Goal: Information Seeking & Learning: Learn about a topic

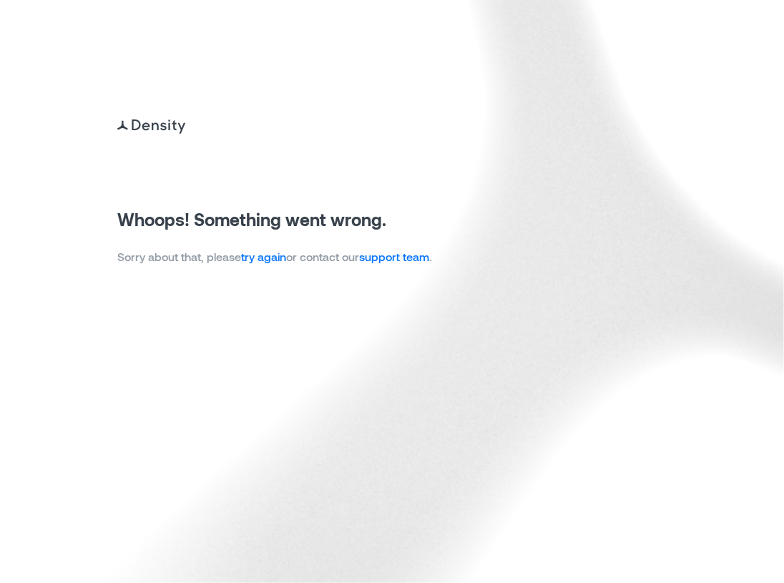
click at [275, 260] on link "try again" at bounding box center [263, 257] width 45 height 14
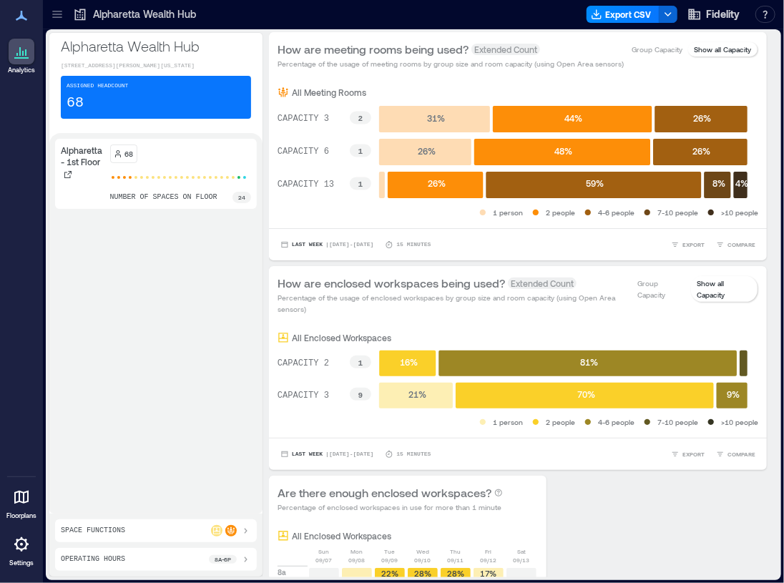
click at [62, 16] on icon at bounding box center [57, 14] width 14 height 14
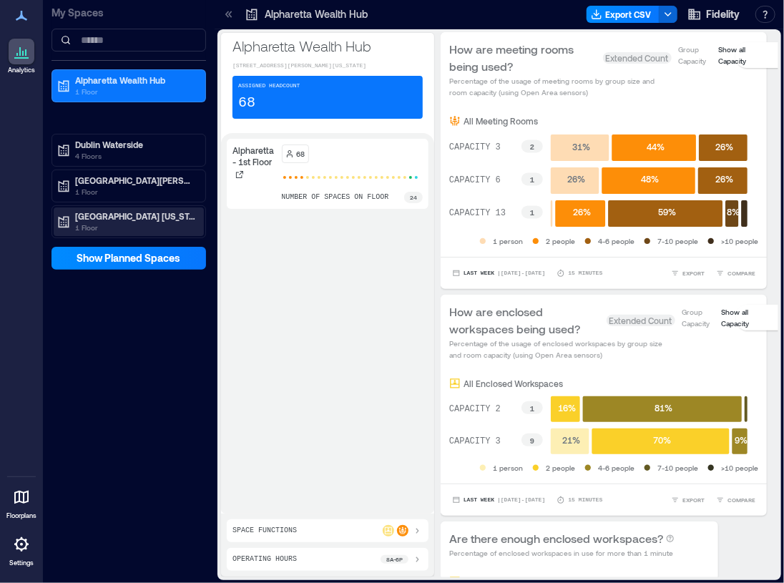
click at [114, 220] on p "[GEOGRAPHIC_DATA] [US_STATE]" at bounding box center [135, 215] width 120 height 11
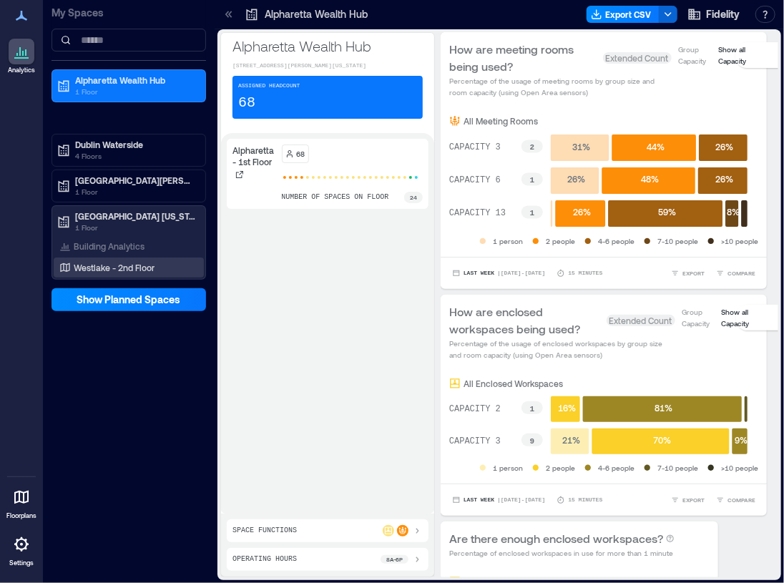
click at [111, 263] on p "Westlake - 2nd Floor" at bounding box center [114, 267] width 81 height 11
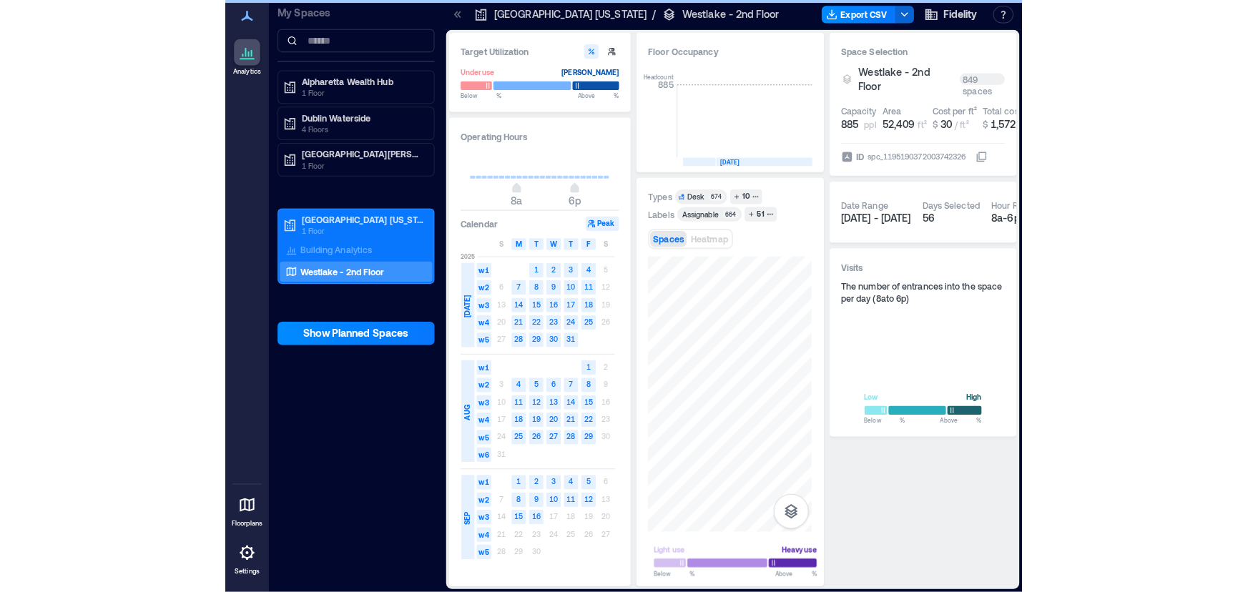
scroll to position [0, 2536]
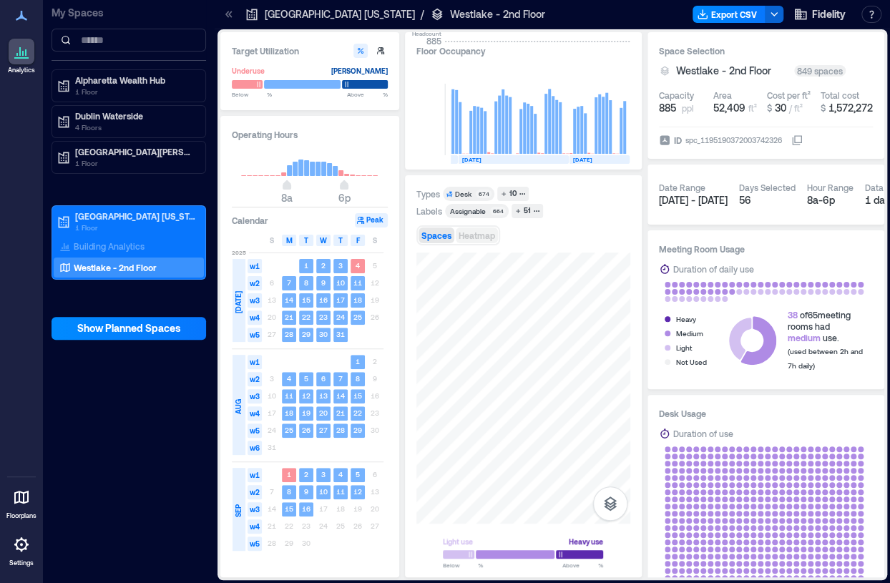
click at [465, 233] on div "Types Desk 674 10 Labels Assignable 664 51 Spaces Heatmap Light use Heavy use B…" at bounding box center [523, 377] width 214 height 380
click at [534, 456] on div at bounding box center [523, 388] width 214 height 271
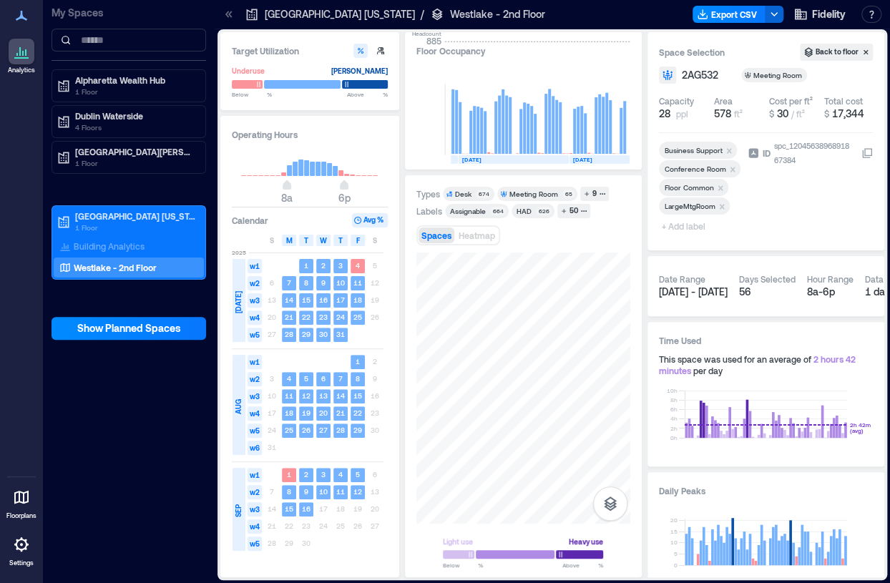
scroll to position [0, 2226]
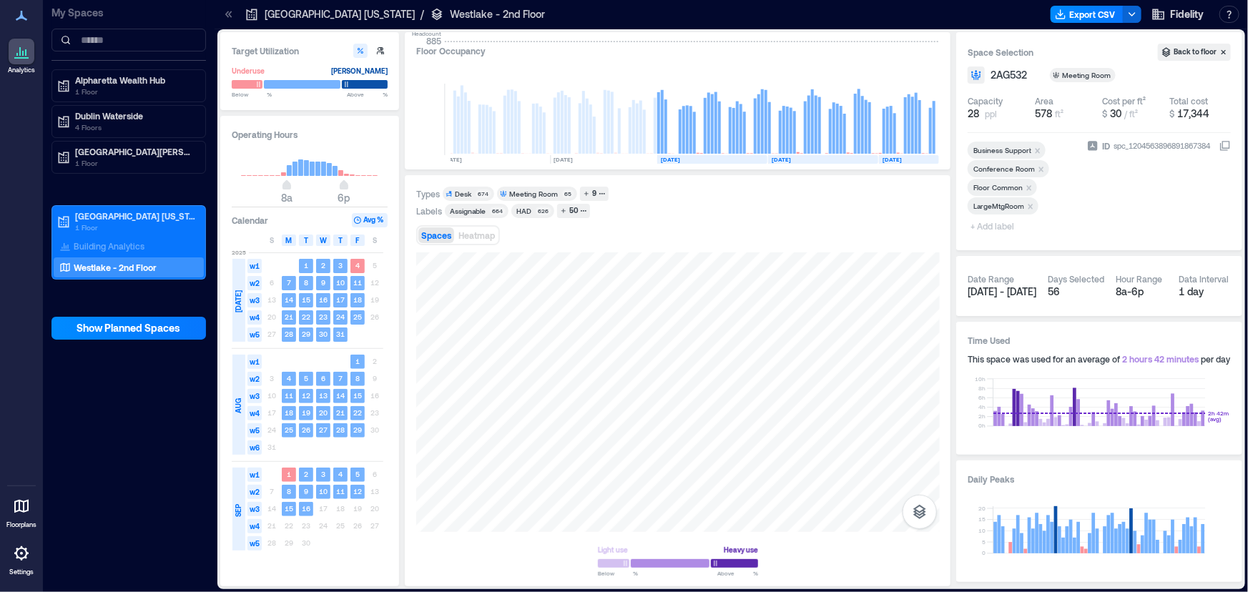
click at [665, 59] on div "Floor Occupancy Headcount 885 AUG, 2023 SEP, 2023 OCT, 2023 NOV, 2023 DEC, 2023…" at bounding box center [678, 100] width 546 height 137
click at [629, 358] on div at bounding box center [678, 393] width 524 height 280
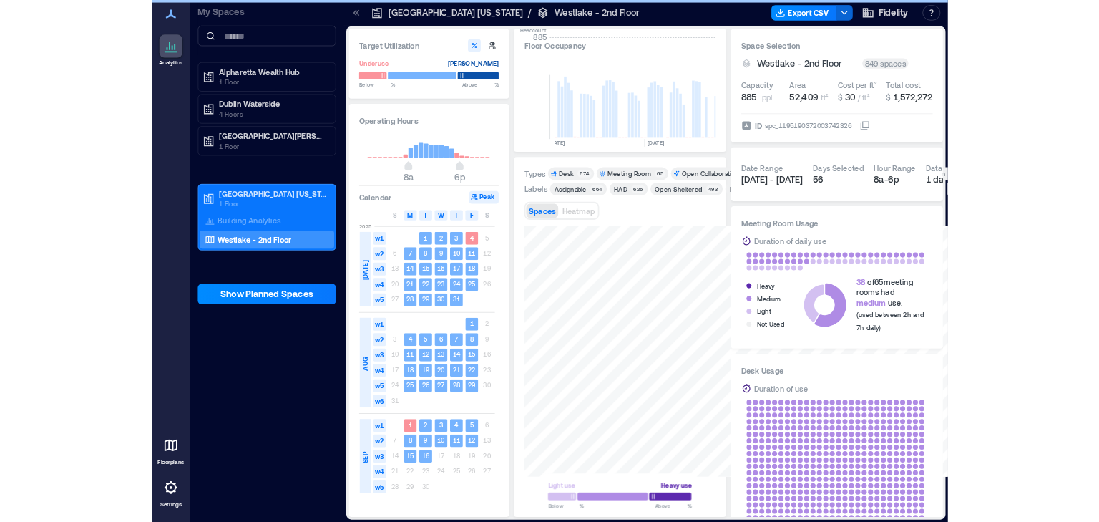
scroll to position [0, 2536]
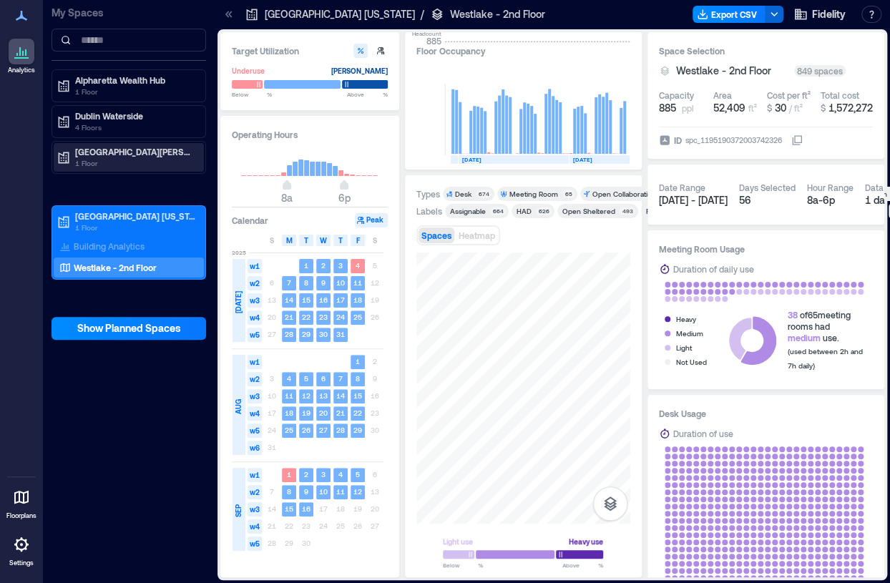
click at [94, 152] on p "[GEOGRAPHIC_DATA][PERSON_NAME]" at bounding box center [135, 151] width 120 height 11
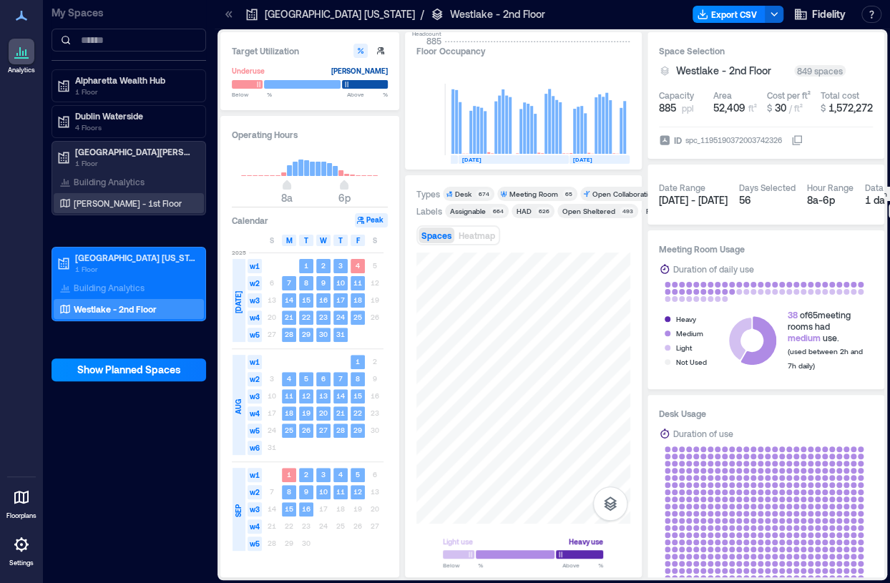
click at [107, 204] on p "[PERSON_NAME] - 1st Floor" at bounding box center [128, 202] width 108 height 11
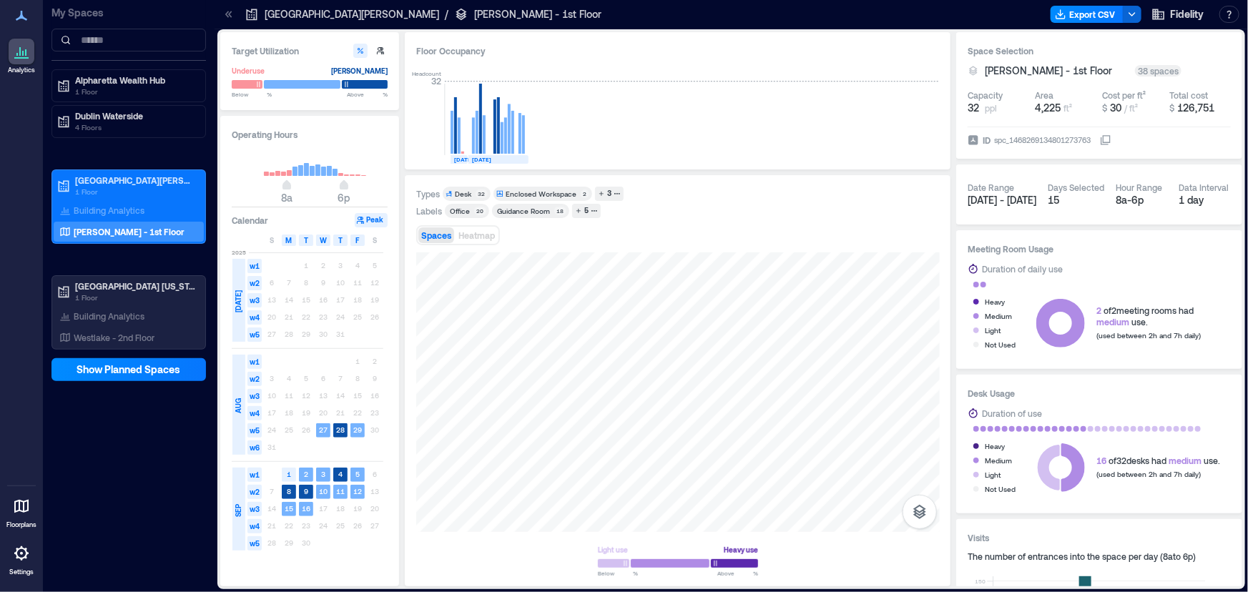
drag, startPoint x: 658, startPoint y: 42, endPoint x: 896, endPoint y: 67, distance: 240.2
click at [658, 42] on div "Floor Occupancy Headcount 32 AUG, 2025 SEP, 2025" at bounding box center [678, 100] width 546 height 137
click at [465, 245] on div "Types Desk 32 Enclosed Workspace 2 3 Labels Office 20 Guidance Room 18 5 Spaces…" at bounding box center [678, 381] width 524 height 389
click at [783, 512] on icon "button" at bounding box center [920, 512] width 13 height 14
click at [783, 440] on icon "button" at bounding box center [920, 436] width 14 height 13
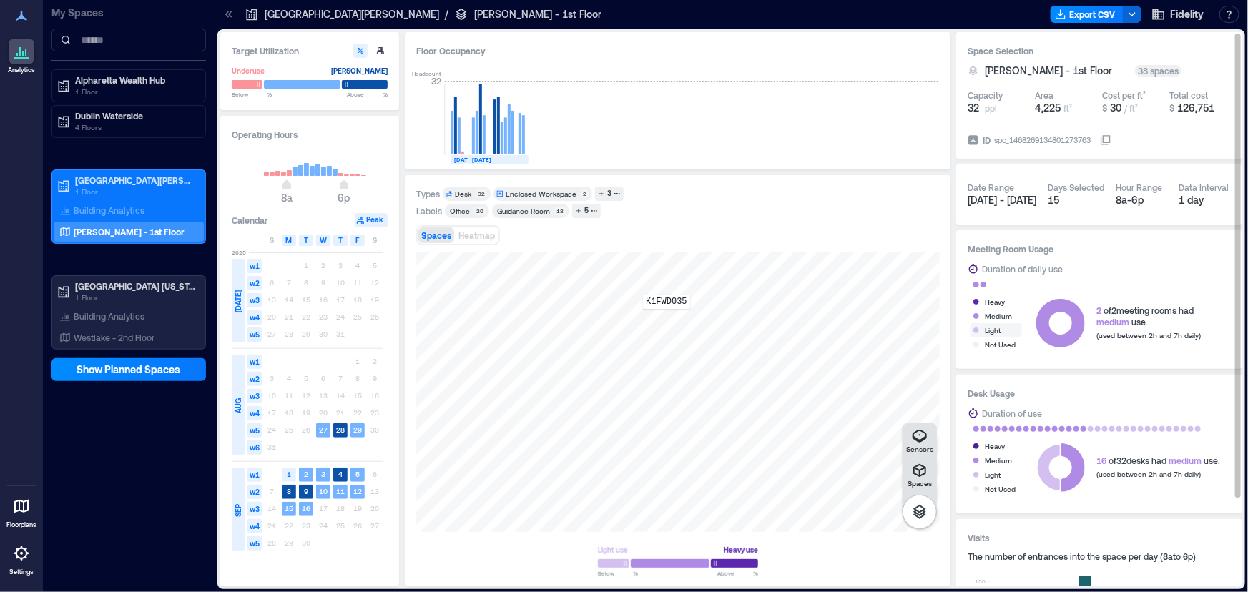
click at [667, 319] on div "K1FWD035" at bounding box center [678, 393] width 524 height 280
click at [783, 262] on span "Details" at bounding box center [807, 267] width 32 height 14
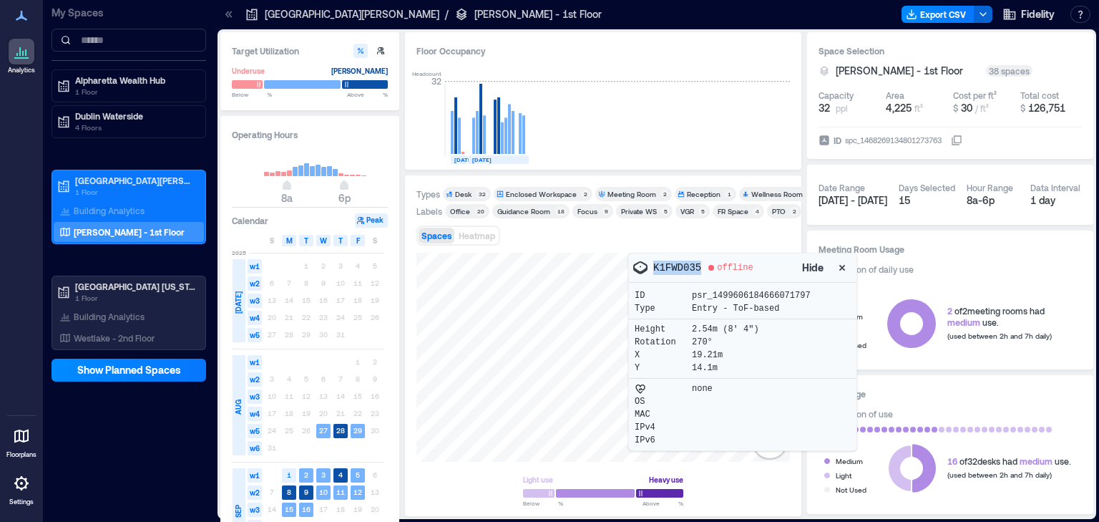
drag, startPoint x: 698, startPoint y: 266, endPoint x: 651, endPoint y: 267, distance: 46.5
click at [651, 267] on div "K1FWD035 offline" at bounding box center [715, 267] width 166 height 17
click at [685, 272] on p "K1FWD035" at bounding box center [677, 267] width 48 height 14
drag, startPoint x: 698, startPoint y: 267, endPoint x: 650, endPoint y: 266, distance: 47.9
click at [650, 266] on div "K1FWD035 offline" at bounding box center [715, 267] width 166 height 17
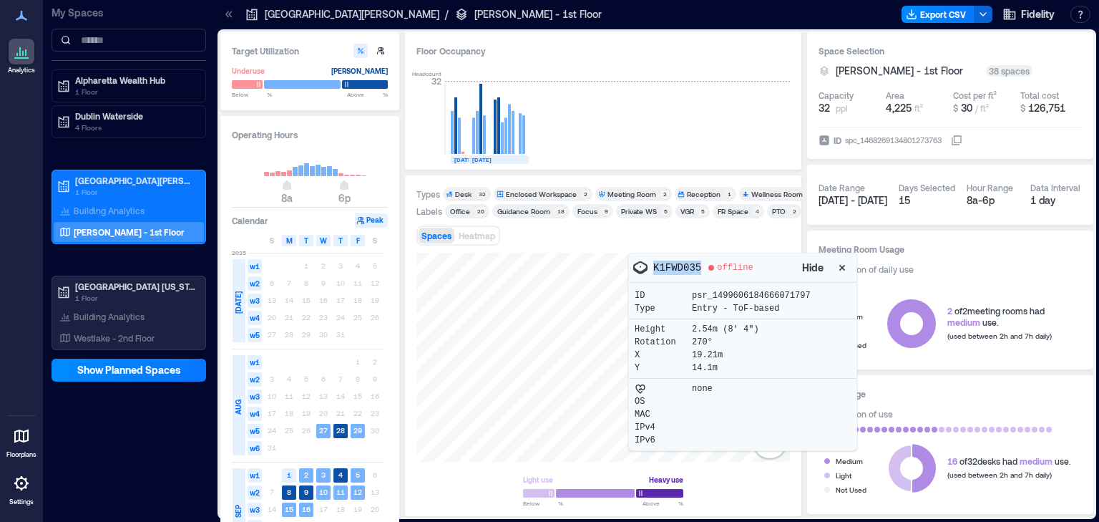
click at [685, 270] on p "K1FWD035" at bounding box center [677, 267] width 48 height 14
drag, startPoint x: 696, startPoint y: 269, endPoint x: 653, endPoint y: 266, distance: 43.7
click at [653, 266] on p "K1FWD035" at bounding box center [677, 267] width 48 height 14
click at [745, 381] on div "none OS MAC IPv4 IPv6" at bounding box center [743, 414] width 228 height 72
click at [783, 268] on icon "button" at bounding box center [842, 267] width 14 height 14
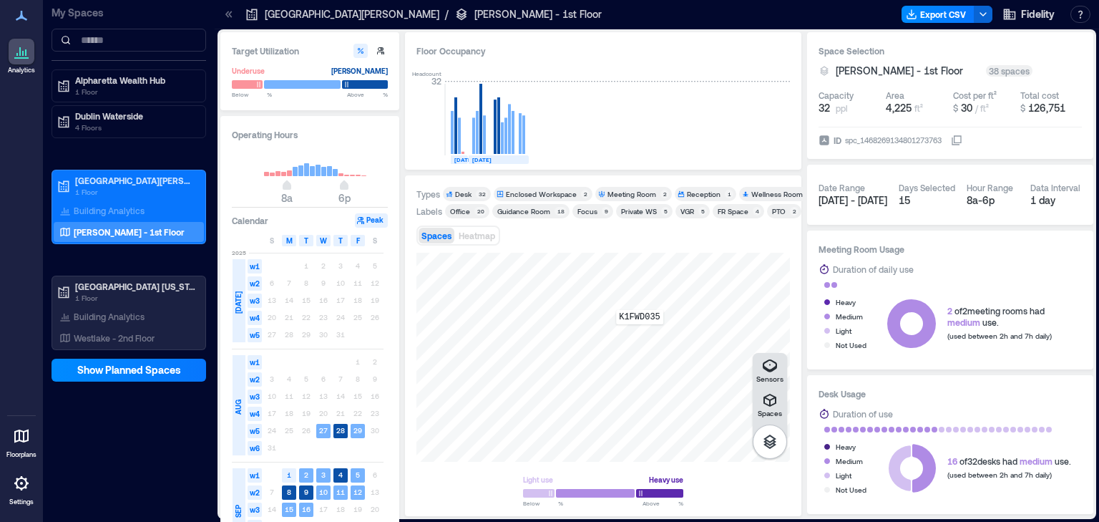
click at [640, 334] on div "K1FWD035" at bounding box center [602, 357] width 373 height 209
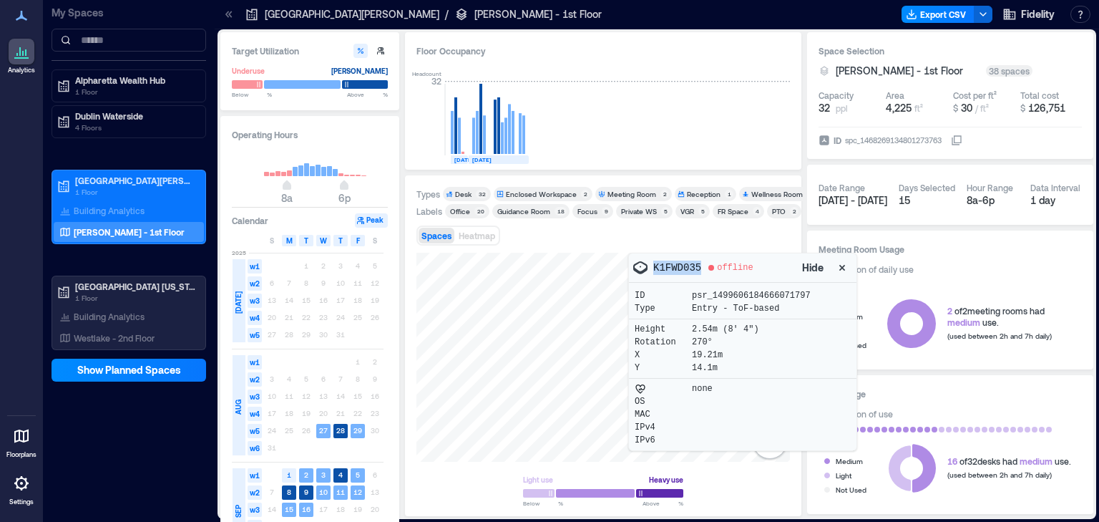
drag, startPoint x: 696, startPoint y: 268, endPoint x: 653, endPoint y: 268, distance: 43.6
click at [653, 268] on div "K1FWD035 offline" at bounding box center [715, 267] width 166 height 17
click at [783, 232] on div "Spaces Heatmap" at bounding box center [602, 235] width 373 height 29
drag, startPoint x: 739, startPoint y: 186, endPoint x: 605, endPoint y: 192, distance: 133.9
click at [605, 192] on div "Types Desk 32 Enclosed Workspace 2 Meeting Room 2 Reception 1 Wellness Room 1" at bounding box center [617, 194] width 402 height 14
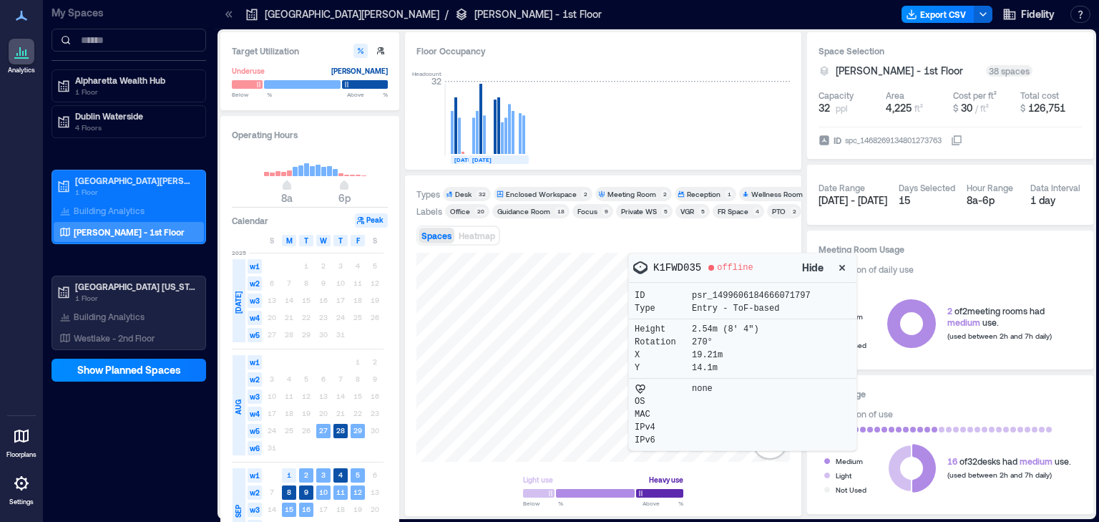
drag, startPoint x: 614, startPoint y: 239, endPoint x: 524, endPoint y: 238, distance: 89.4
click at [524, 238] on div "Spaces Heatmap" at bounding box center [602, 235] width 373 height 29
drag, startPoint x: 612, startPoint y: 228, endPoint x: 523, endPoint y: 228, distance: 89.4
drag, startPoint x: 523, startPoint y: 228, endPoint x: 453, endPoint y: 318, distance: 114.2
click at [453, 318] on div at bounding box center [602, 357] width 373 height 209
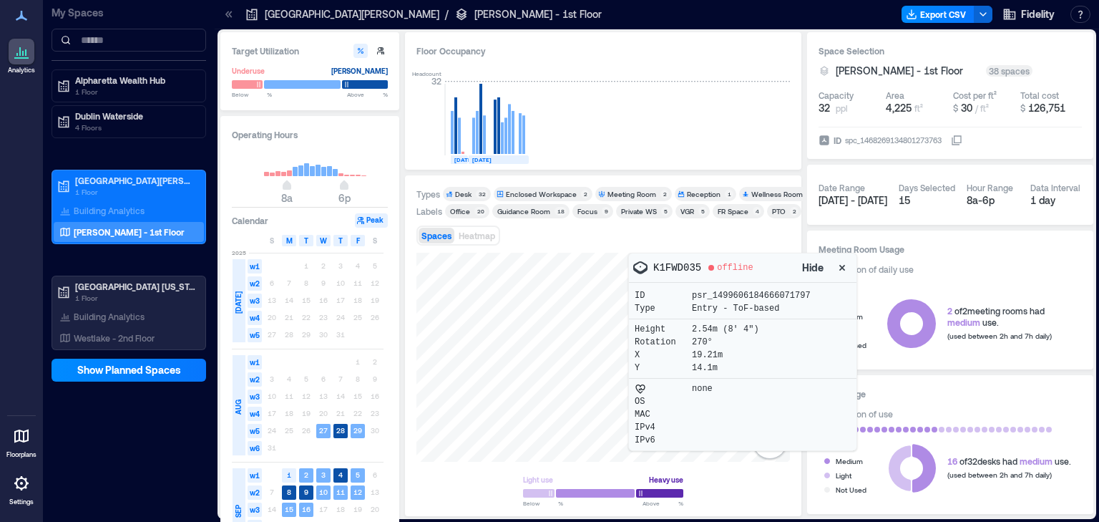
click at [619, 46] on div "Floor Occupancy" at bounding box center [602, 51] width 373 height 14
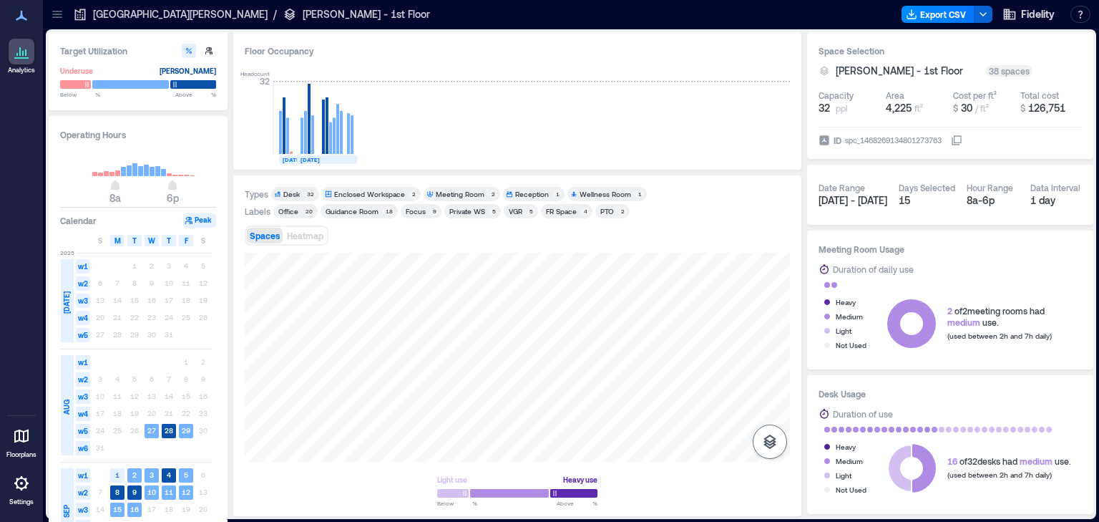
click at [770, 444] on icon "button" at bounding box center [769, 441] width 17 height 17
click at [773, 375] on p "Sensors" at bounding box center [769, 378] width 27 height 9
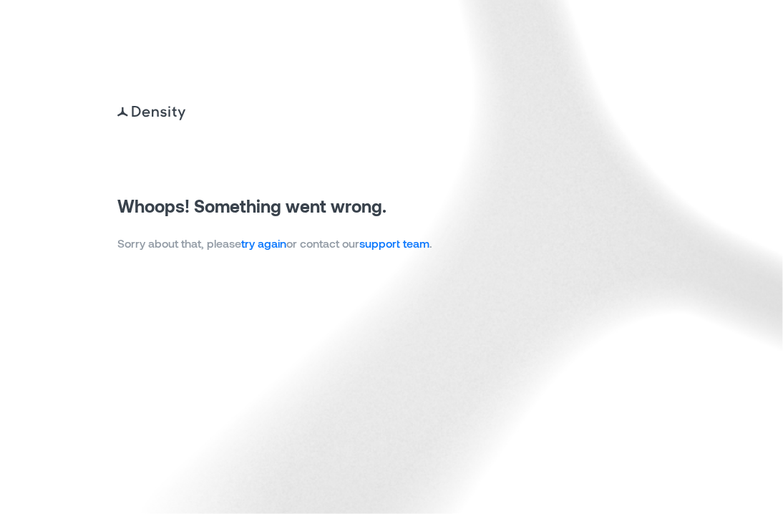
click at [253, 241] on link "try again" at bounding box center [263, 243] width 45 height 14
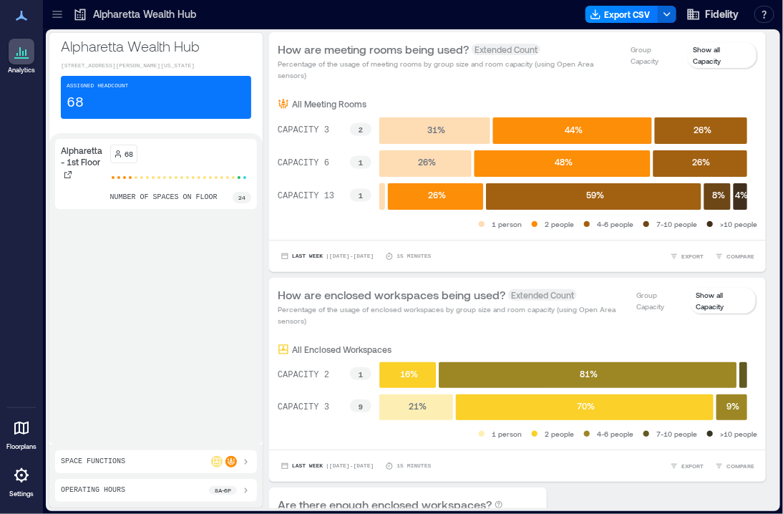
click at [59, 12] on icon at bounding box center [57, 14] width 14 height 14
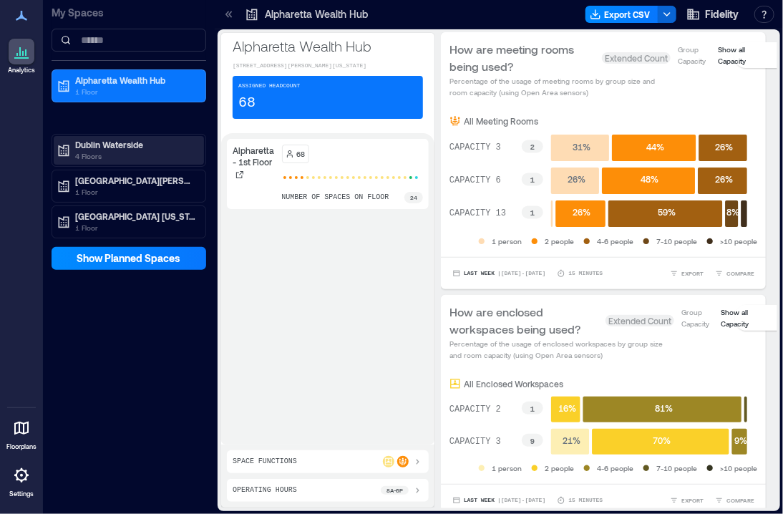
click at [107, 147] on p "Dublin Waterside" at bounding box center [135, 144] width 120 height 11
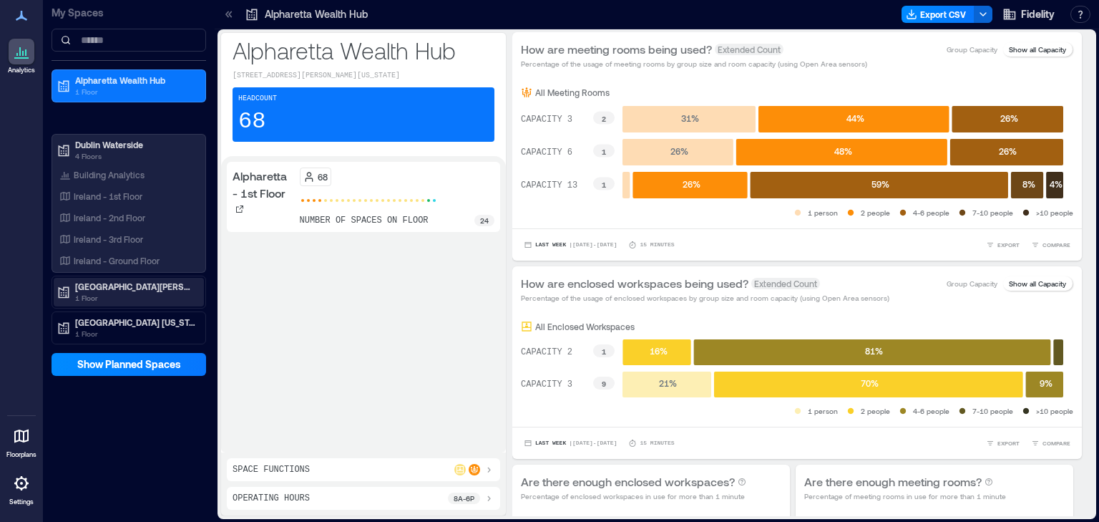
click at [104, 293] on p "1 Floor" at bounding box center [135, 297] width 120 height 11
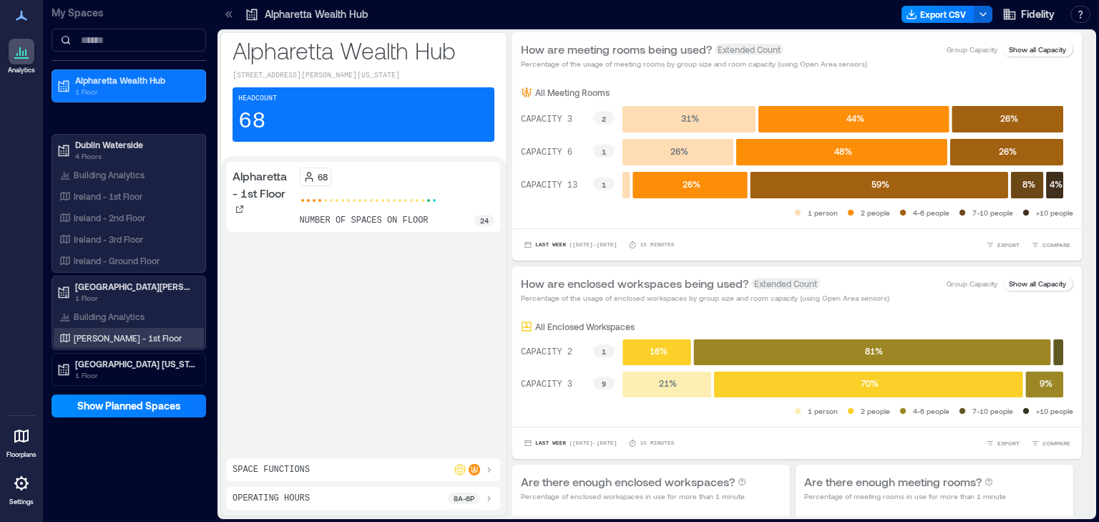
click at [100, 336] on p "[PERSON_NAME] - 1st Floor" at bounding box center [128, 337] width 108 height 11
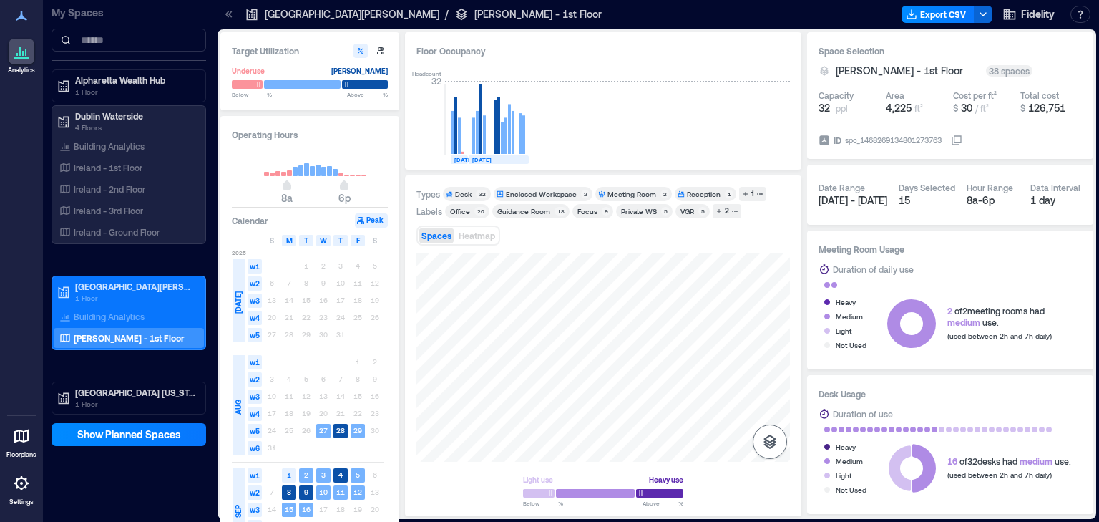
click at [773, 449] on button "button" at bounding box center [770, 441] width 34 height 34
click at [770, 359] on icon "button" at bounding box center [770, 365] width 14 height 13
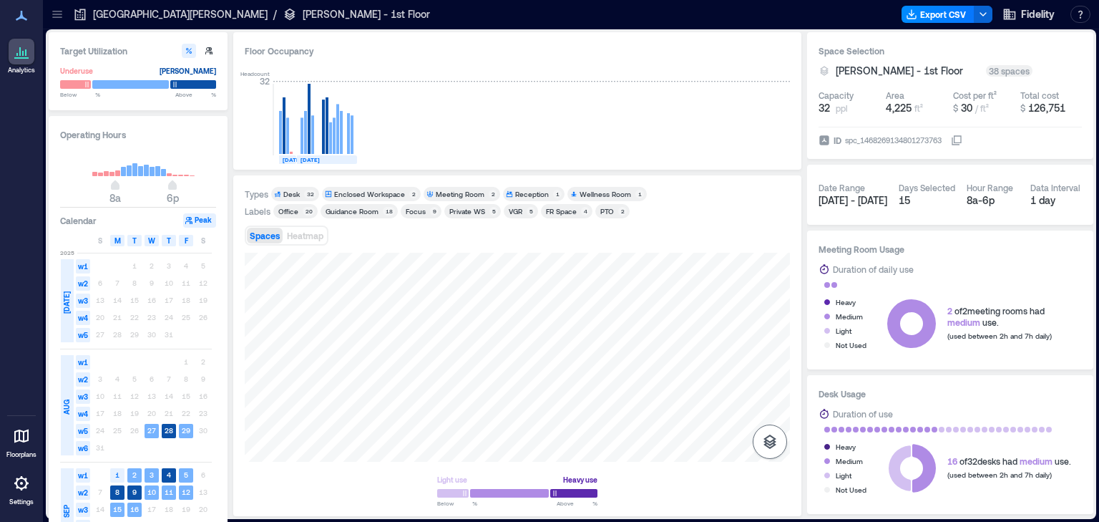
click at [773, 451] on button "button" at bounding box center [770, 441] width 34 height 34
click at [774, 366] on icon "button" at bounding box center [769, 365] width 17 height 17
click at [772, 359] on icon "button" at bounding box center [769, 365] width 17 height 17
click at [764, 368] on icon "button" at bounding box center [770, 365] width 14 height 13
